Goal: Find specific page/section: Find specific page/section

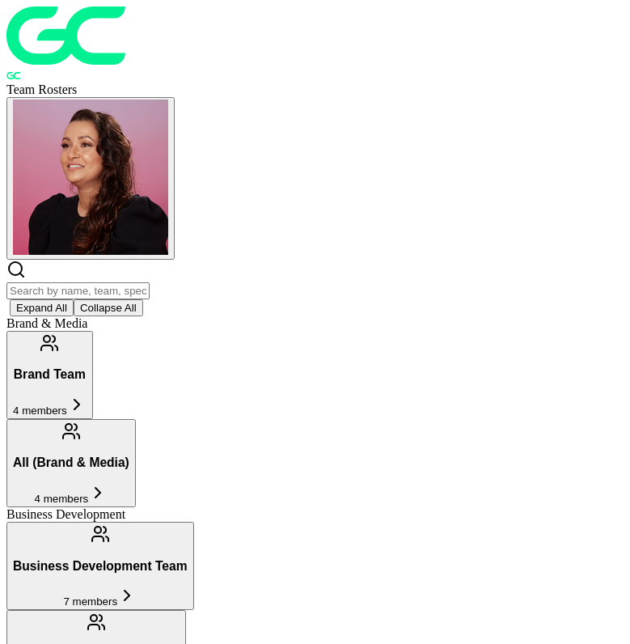
click at [107, 282] on input "text" at bounding box center [77, 290] width 143 height 17
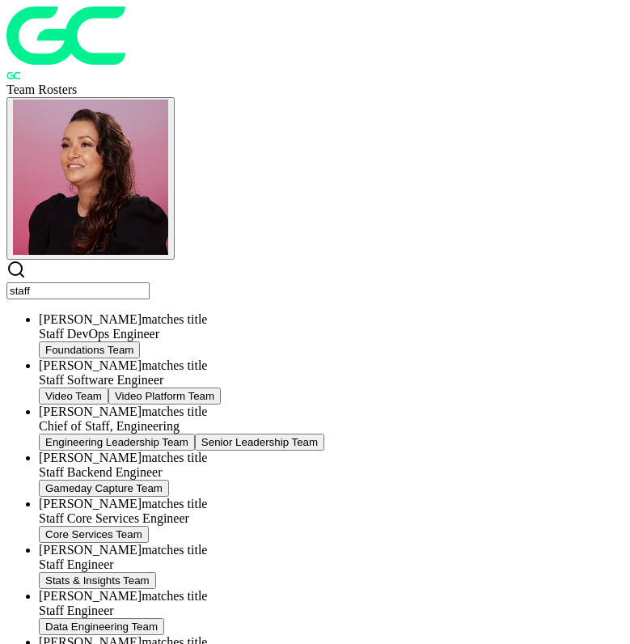
type input "staff"
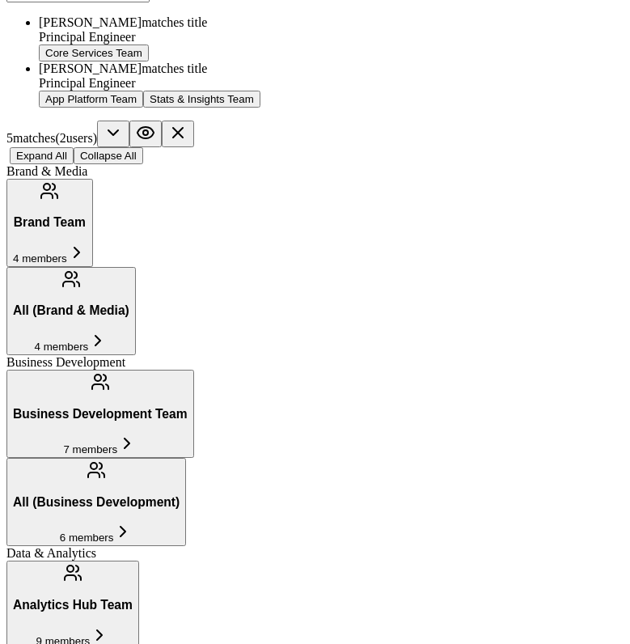
scroll to position [298, 0]
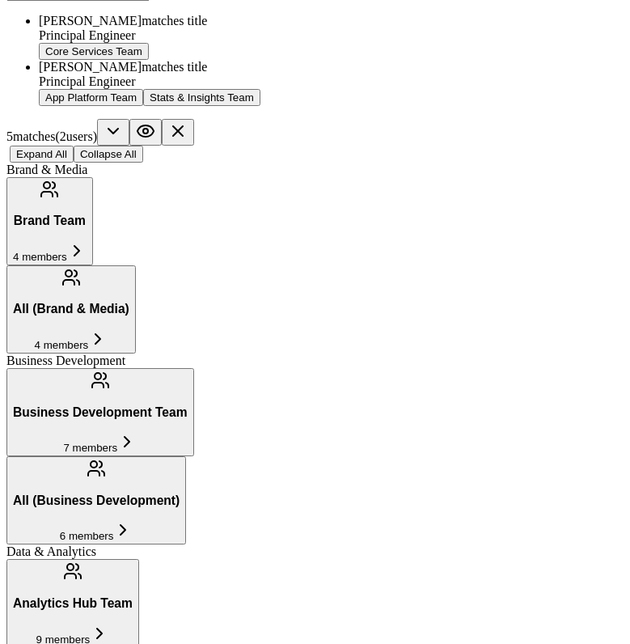
type input "prin"
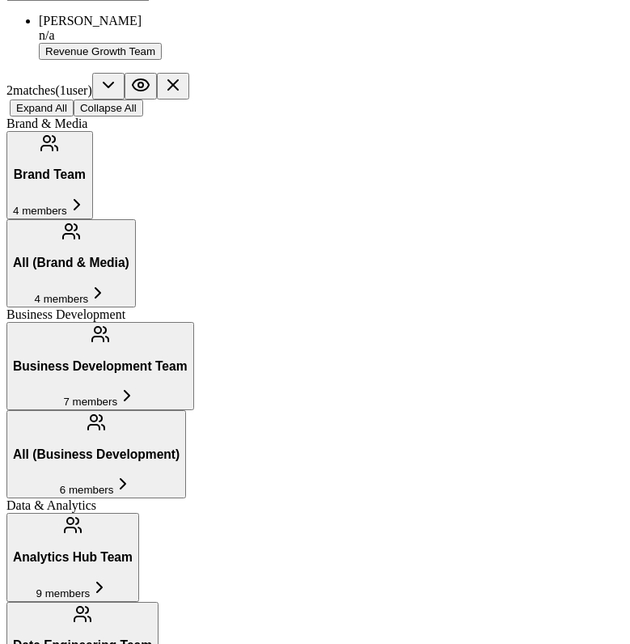
type input "odiel"
click at [105, 43] on div "n/a" at bounding box center [331, 35] width 585 height 15
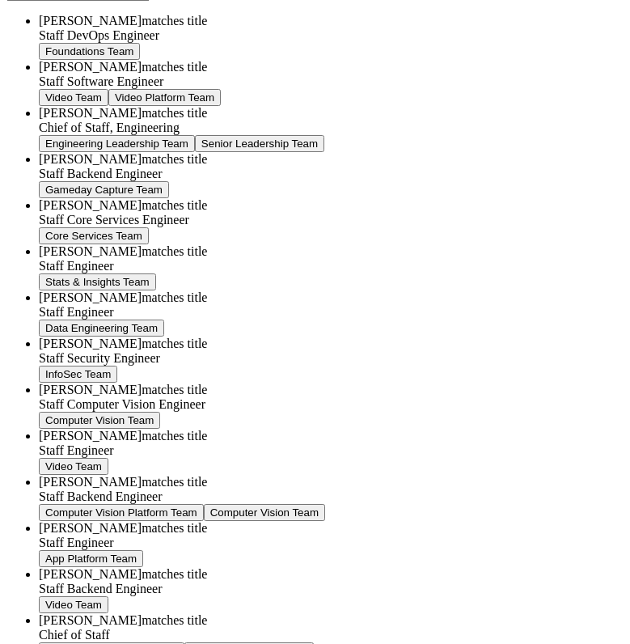
type input "staff"
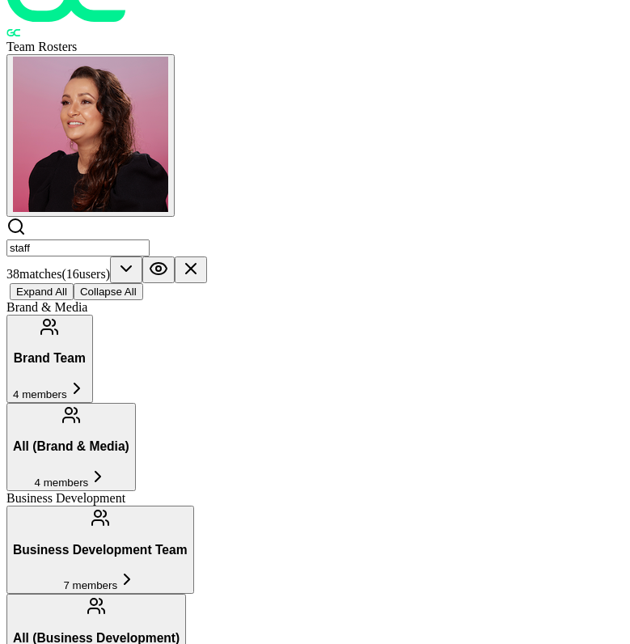
scroll to position [0, 0]
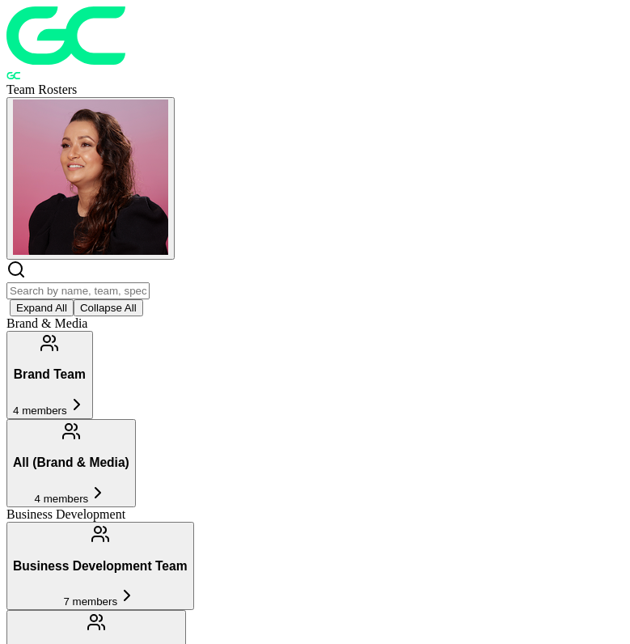
click at [150, 282] on input "text" at bounding box center [77, 290] width 143 height 17
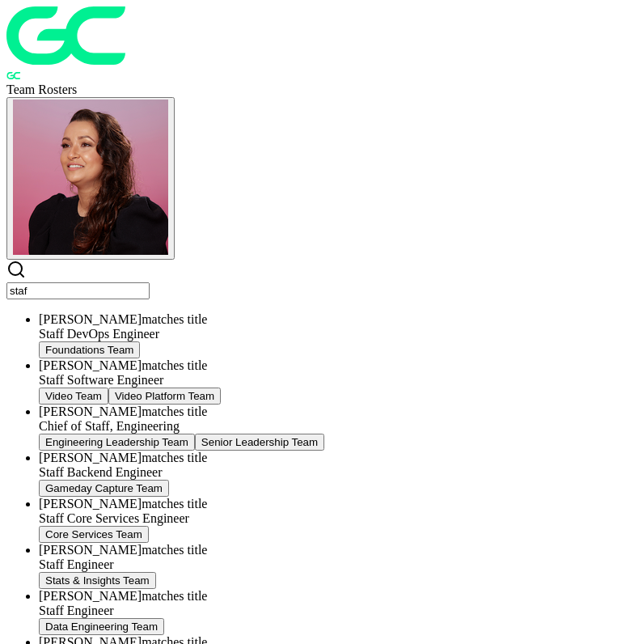
type input "staff"
